Goal: Navigation & Orientation: Find specific page/section

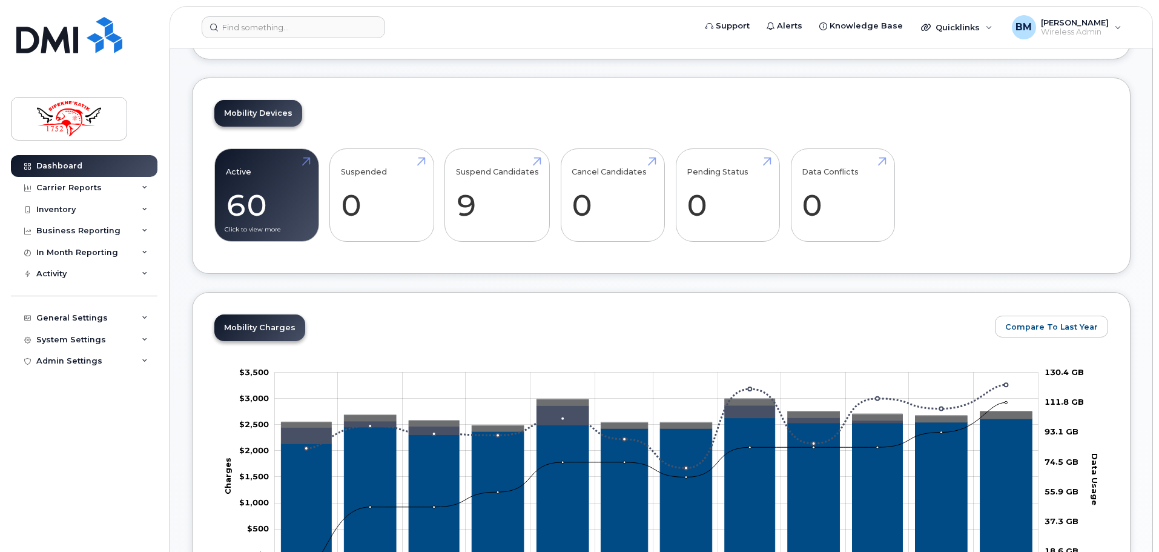
scroll to position [303, 0]
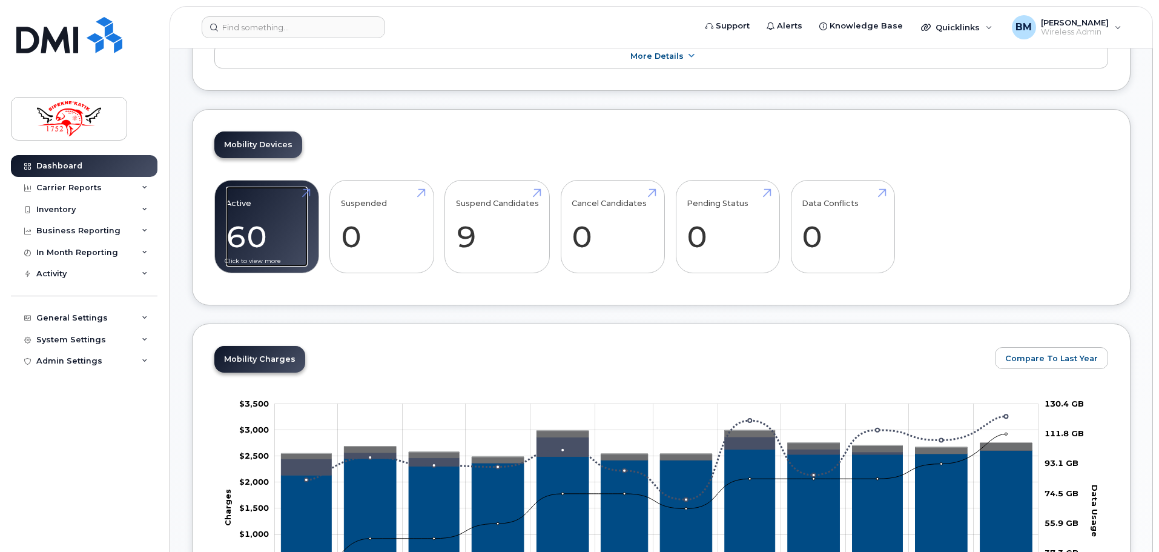
click at [260, 243] on link "Active 60 107%" at bounding box center [267, 226] width 82 height 80
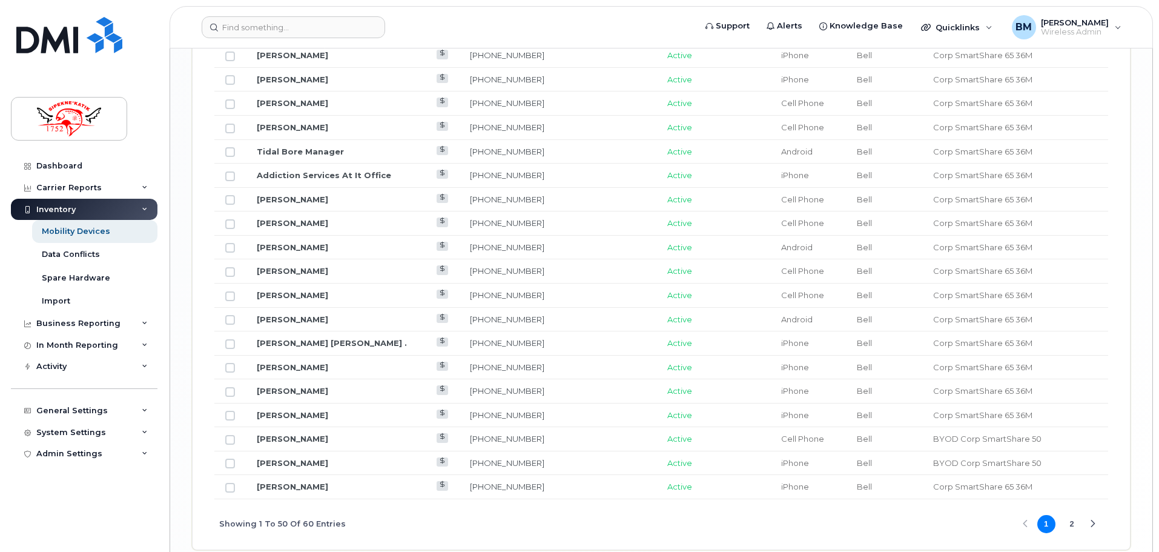
scroll to position [1453, 0]
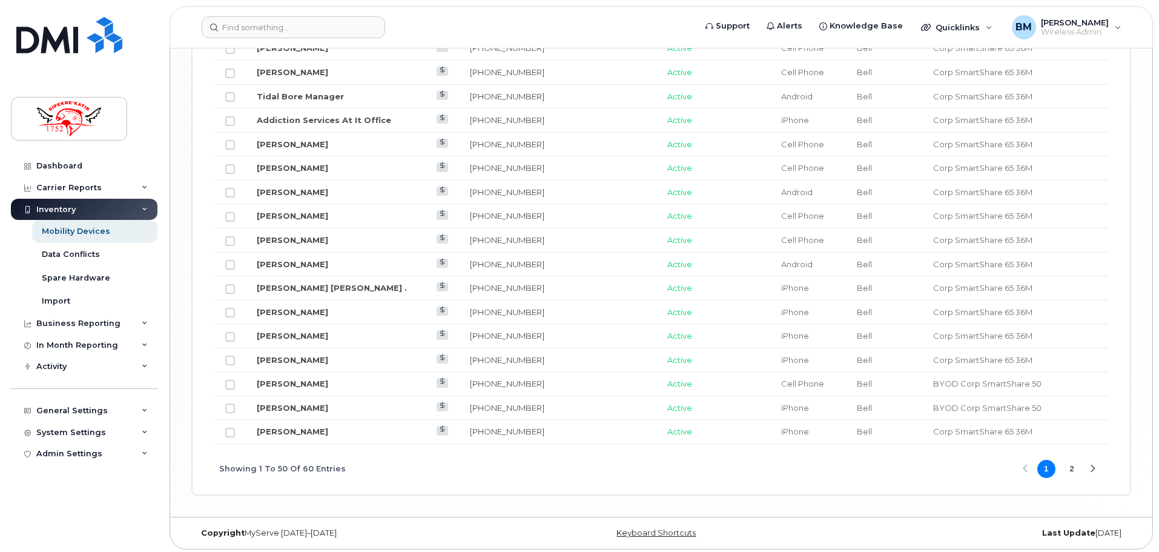
click at [1069, 467] on button "2" at bounding box center [1072, 469] width 18 height 18
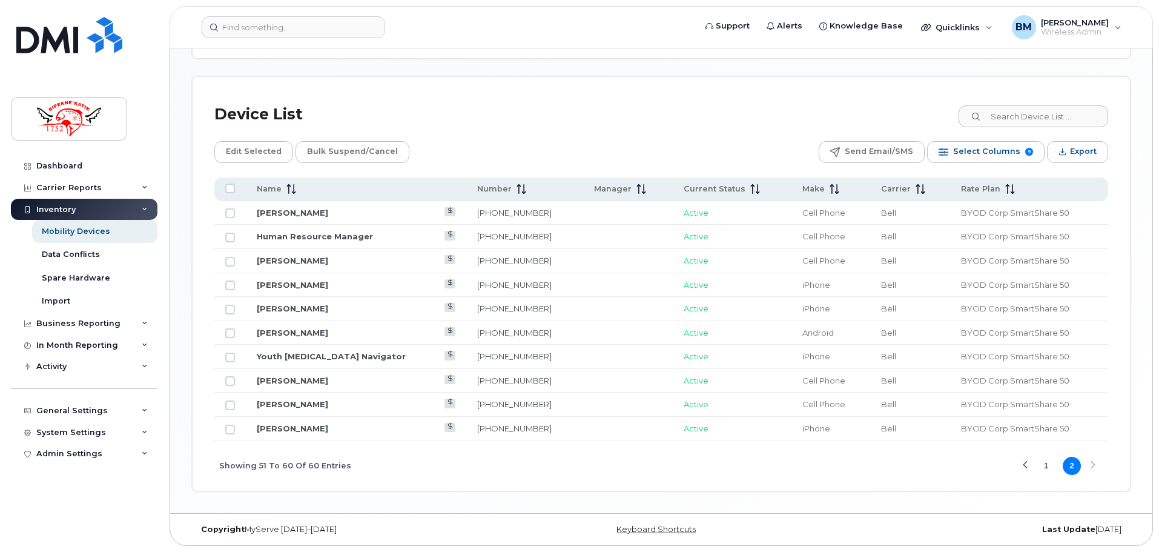
click at [1046, 469] on button "1" at bounding box center [1046, 465] width 18 height 18
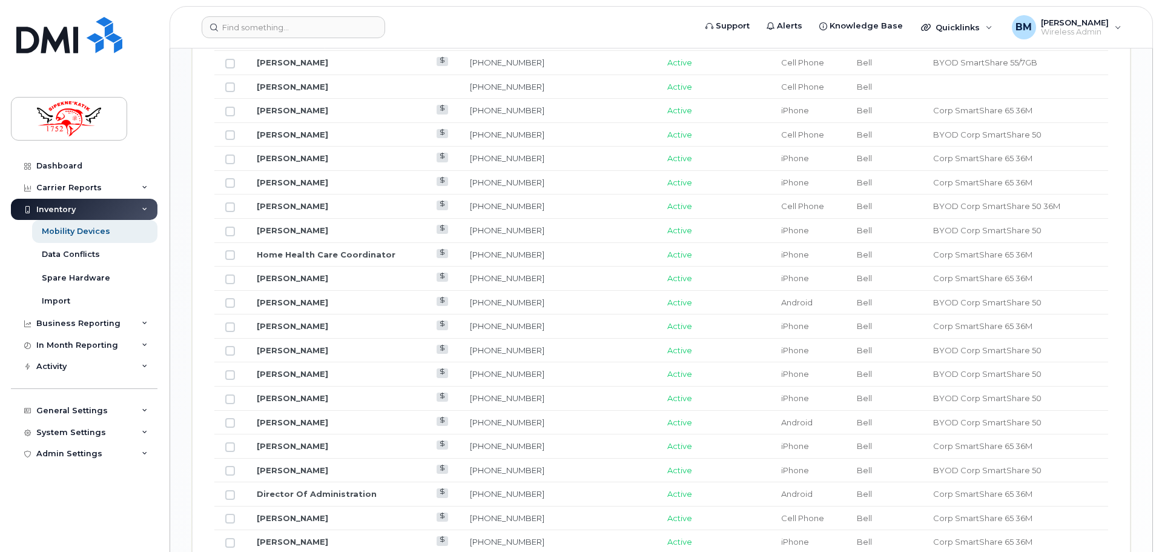
scroll to position [851, 0]
